Goal: Task Accomplishment & Management: Use online tool/utility

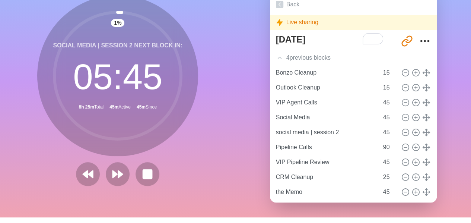
scroll to position [20, 0]
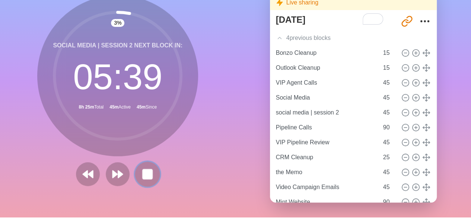
click at [147, 177] on rect at bounding box center [147, 173] width 9 height 9
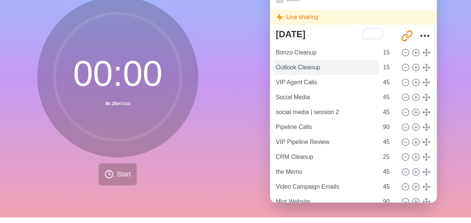
scroll to position [0, 0]
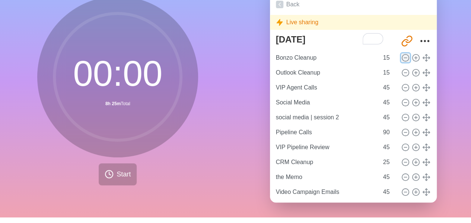
click at [401, 55] on icon at bounding box center [405, 58] width 8 height 8
type input "Outlook Cleanup"
type input "VIP Agent Calls"
type input "45"
type input "Social Media"
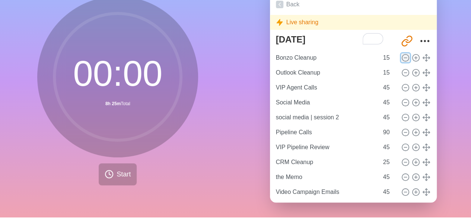
type input "social media | session 2"
type input "Pipeline Calls"
type input "90"
type input "VIP Pipeline Review"
type input "45"
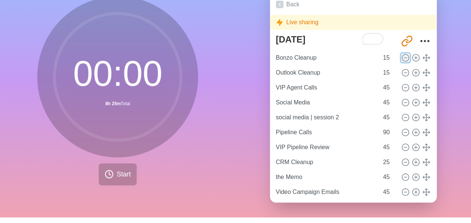
type input "CRM Cleanup"
type input "25"
type input "the Memo"
type input "45"
type input "Video Campaign Emails"
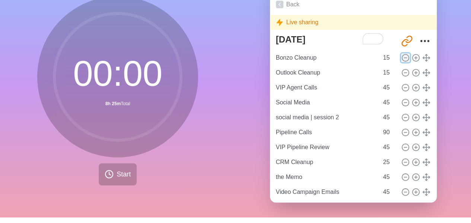
type input "Mint Website"
type input "90"
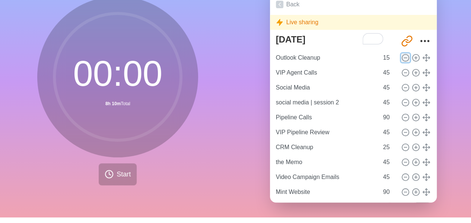
click at [401, 55] on icon at bounding box center [405, 58] width 8 height 8
type input "VIP Agent Calls"
type input "45"
type input "Social Media"
type input "social media | session 2"
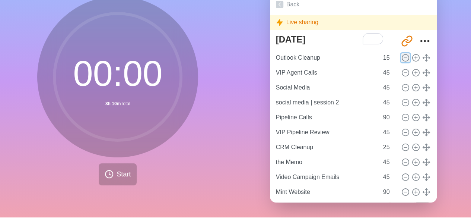
type input "Pipeline Calls"
type input "90"
type input "VIP Pipeline Review"
type input "45"
type input "CRM Cleanup"
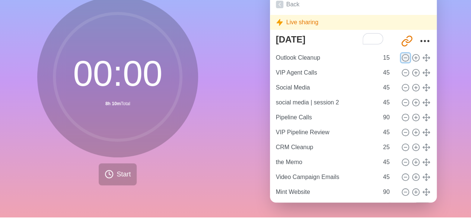
type input "25"
type input "the Memo"
type input "45"
type input "Video Campaign Emails"
type input "Mint Website"
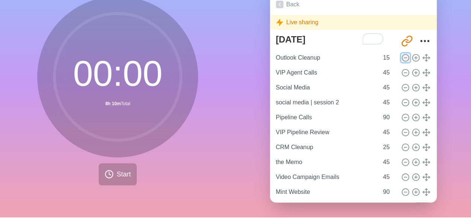
type input "90"
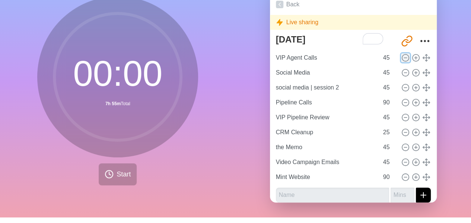
click at [401, 55] on icon at bounding box center [405, 58] width 8 height 8
type input "Social Media"
type input "social media | session 2"
type input "Pipeline Calls"
type input "90"
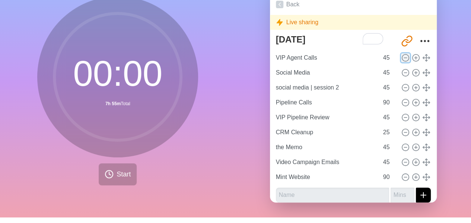
type input "VIP Pipeline Review"
type input "45"
type input "CRM Cleanup"
type input "25"
type input "the Memo"
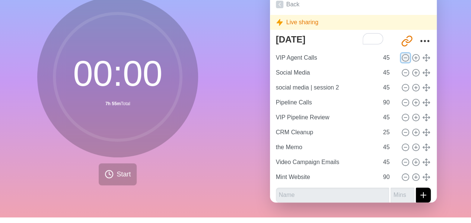
type input "45"
type input "Video Campaign Emails"
type input "Mint Website"
type input "90"
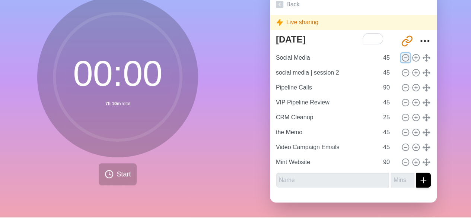
click at [401, 55] on icon at bounding box center [405, 58] width 8 height 8
type input "social media | session 2"
type input "Pipeline Calls"
type input "90"
type input "VIP Pipeline Review"
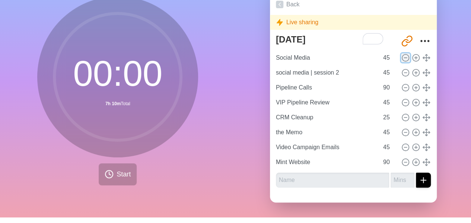
type input "45"
type input "CRM Cleanup"
type input "25"
type input "the Memo"
type input "45"
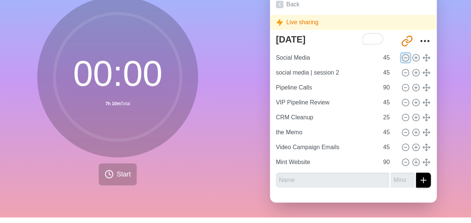
type input "Video Campaign Emails"
type input "Mint Website"
type input "90"
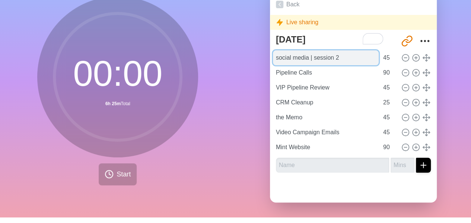
click at [347, 55] on input "social media | session 2" at bounding box center [326, 57] width 106 height 15
type input "social media | session 3"
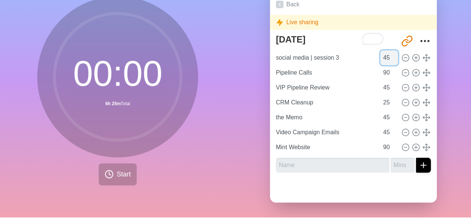
click at [380, 54] on input "45" at bounding box center [389, 57] width 18 height 15
type input "30"
click at [112, 169] on button "Start" at bounding box center [118, 174] width 38 height 22
